Goal: Check status: Check status

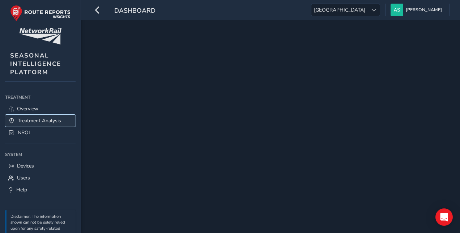
click at [48, 123] on link "Treatment Analysis" at bounding box center [40, 121] width 71 height 12
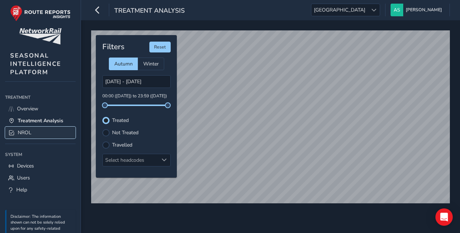
click at [42, 134] on link "NROL" at bounding box center [40, 133] width 71 height 12
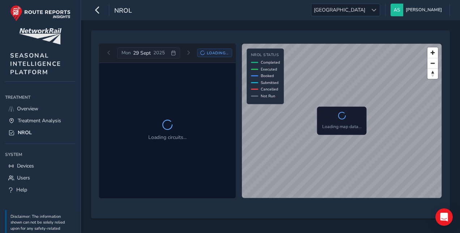
click at [109, 51] on div "[DATE] Loading..." at bounding box center [167, 53] width 129 height 12
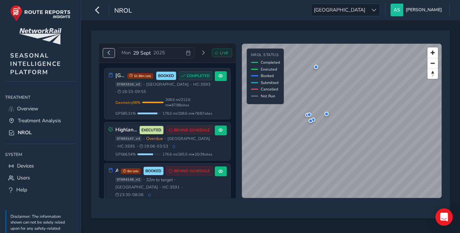
click at [108, 56] on button "Previous day" at bounding box center [109, 53] width 12 height 9
click at [107, 55] on button "Previous day" at bounding box center [109, 53] width 12 height 9
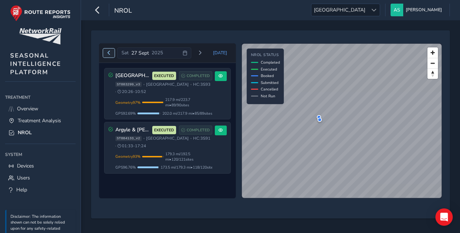
click at [110, 55] on button "Previous day" at bounding box center [109, 53] width 12 height 9
click at [109, 53] on span "Previous day" at bounding box center [109, 53] width 4 height 4
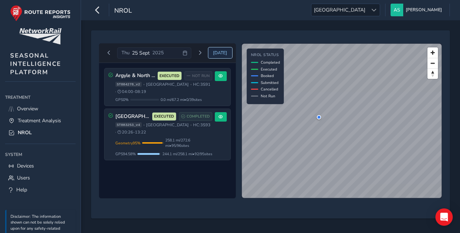
click at [216, 55] on span "[DATE]" at bounding box center [220, 53] width 14 height 6
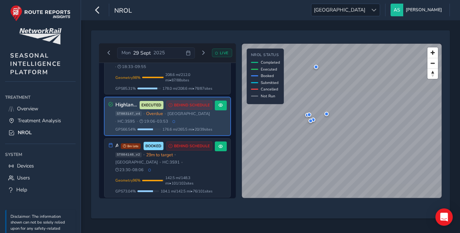
scroll to position [5, 0]
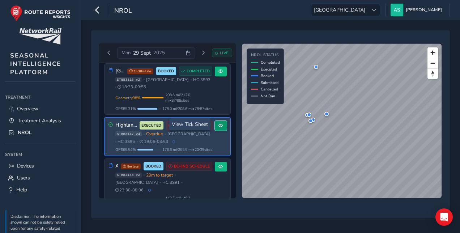
click at [215, 127] on button at bounding box center [221, 126] width 12 height 10
